Goal: Task Accomplishment & Management: Complete application form

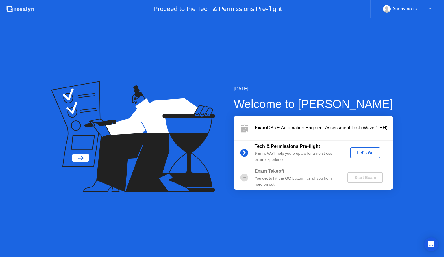
click at [368, 151] on div "Let's Go" at bounding box center [365, 153] width 26 height 5
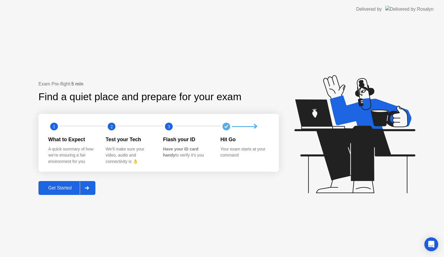
click at [69, 184] on button "Get Started" at bounding box center [66, 188] width 57 height 14
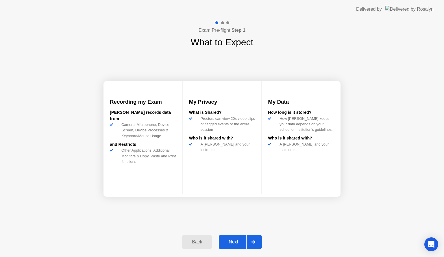
click at [235, 244] on div "Next" at bounding box center [233, 242] width 26 height 5
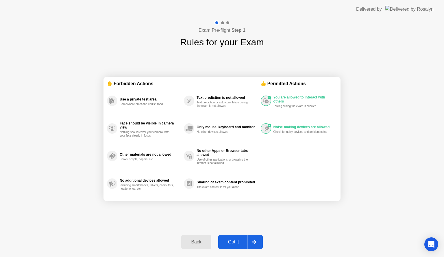
click at [236, 244] on div "Got it" at bounding box center [233, 242] width 27 height 5
select select "**********"
select select "*******"
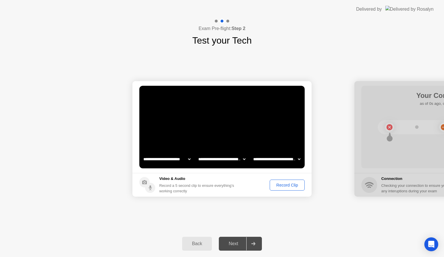
click at [294, 185] on div "Record Clip" at bounding box center [287, 185] width 31 height 5
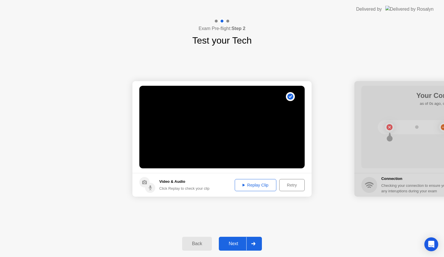
click at [238, 243] on div "Next" at bounding box center [233, 243] width 26 height 5
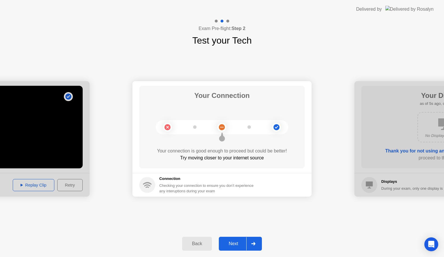
drag, startPoint x: 223, startPoint y: 137, endPoint x: 268, endPoint y: 134, distance: 45.7
click at [268, 134] on div at bounding box center [222, 127] width 132 height 14
click at [238, 248] on button "Next" at bounding box center [240, 244] width 43 height 14
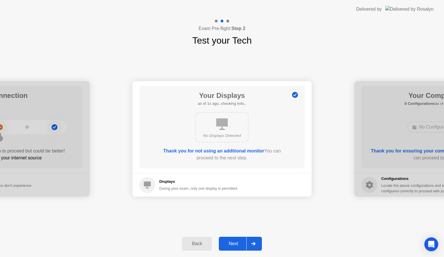
click at [238, 248] on button "Next" at bounding box center [240, 244] width 43 height 14
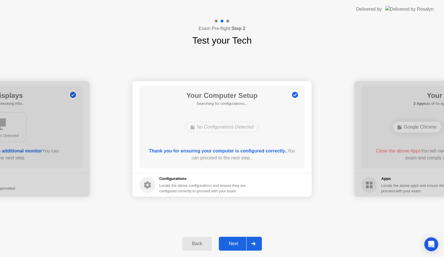
click at [238, 248] on button "Next" at bounding box center [240, 244] width 43 height 14
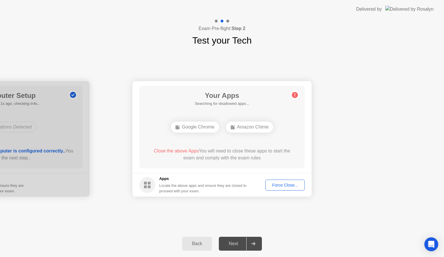
click at [287, 187] on div "Force Close..." at bounding box center [284, 185] width 35 height 5
click at [284, 185] on div "Force Close..." at bounding box center [284, 185] width 35 height 5
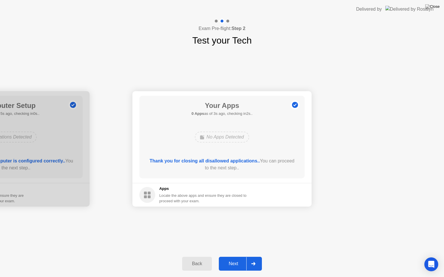
click at [241, 257] on div "Next" at bounding box center [233, 264] width 26 height 5
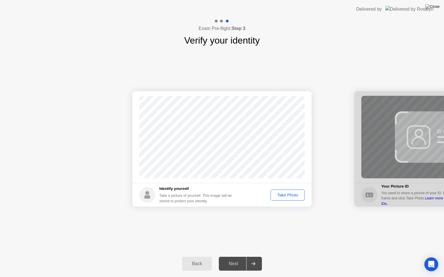
click at [290, 196] on div "Take Photo" at bounding box center [287, 195] width 30 height 5
click at [239, 257] on div "Next" at bounding box center [233, 264] width 26 height 5
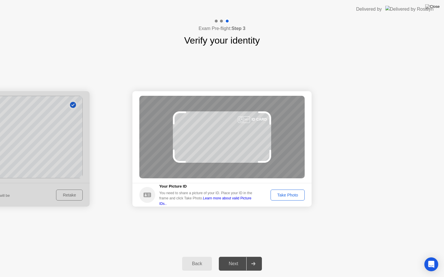
click at [293, 194] on div "Take Photo" at bounding box center [287, 195] width 30 height 5
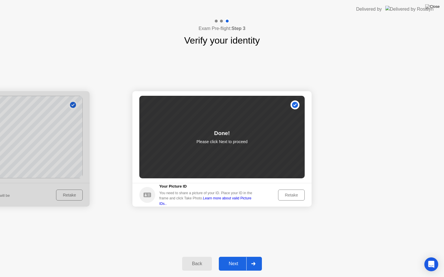
click at [234, 257] on div "Next" at bounding box center [233, 264] width 26 height 5
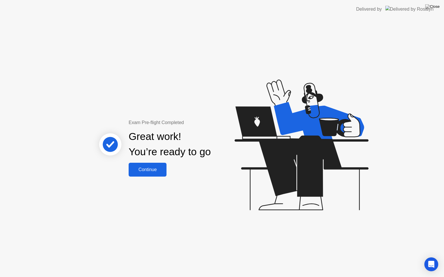
click at [150, 174] on button "Continue" at bounding box center [148, 170] width 38 height 14
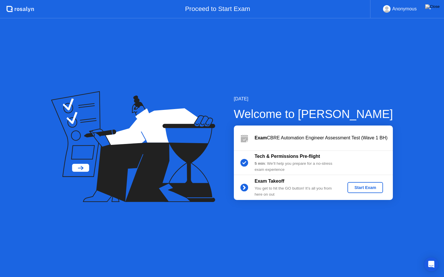
click at [429, 8] on div "▼" at bounding box center [430, 9] width 3 height 8
click at [418, 10] on div "Anonymous ▼" at bounding box center [407, 9] width 49 height 8
click at [371, 186] on div "Start Exam" at bounding box center [365, 188] width 31 height 5
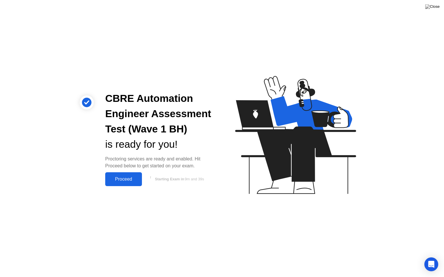
click at [127, 181] on div "Proceed" at bounding box center [123, 179] width 33 height 5
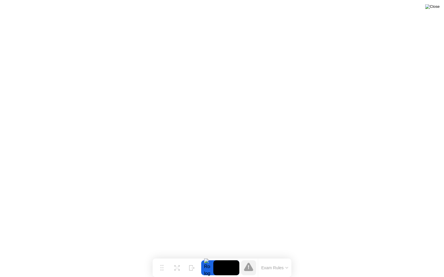
click at [438, 8] on img at bounding box center [432, 6] width 14 height 5
